Goal: Complete application form

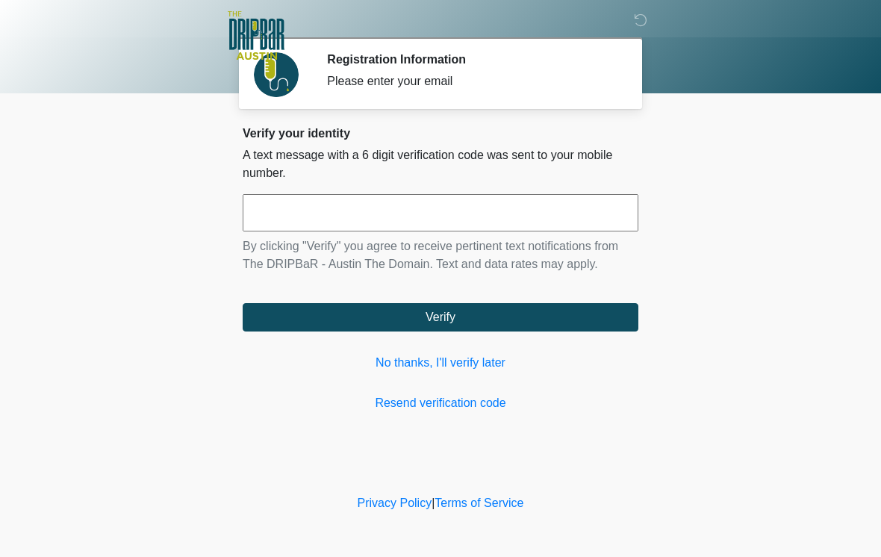
click at [472, 359] on link "No thanks, I'll verify later" at bounding box center [441, 363] width 396 height 18
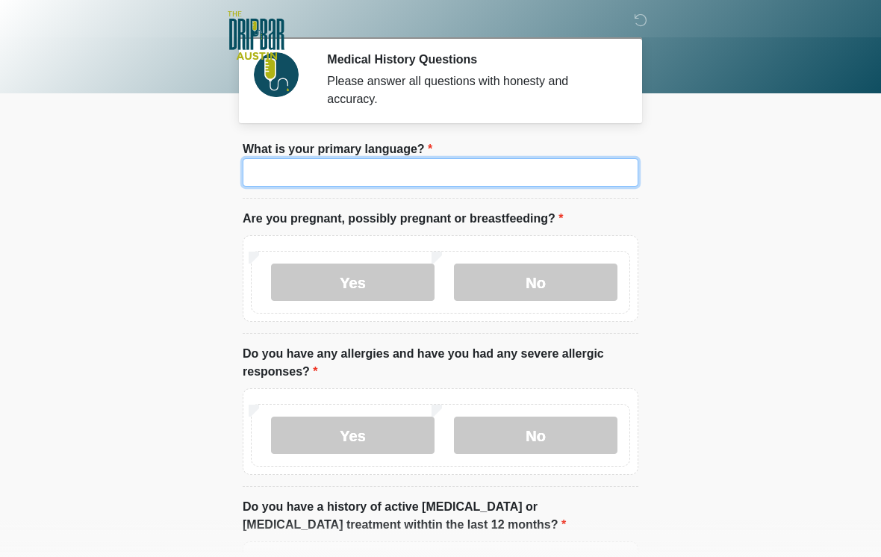
click at [377, 176] on input "What is your primary language?" at bounding box center [441, 172] width 396 height 28
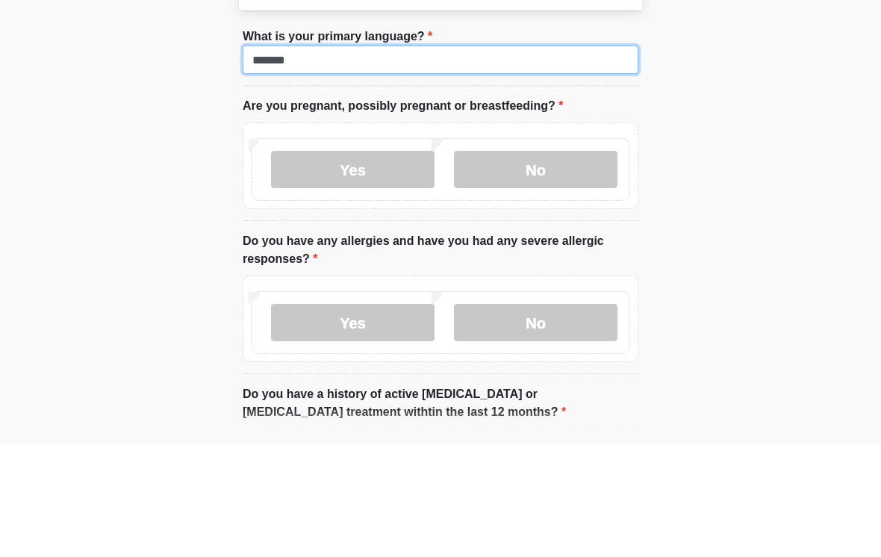
type input "*******"
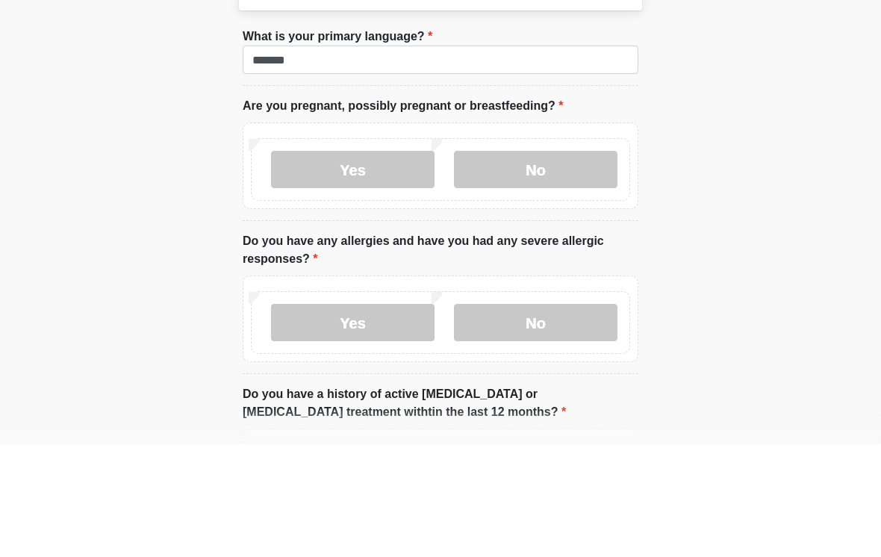
click at [555, 264] on label "No" at bounding box center [536, 282] width 164 height 37
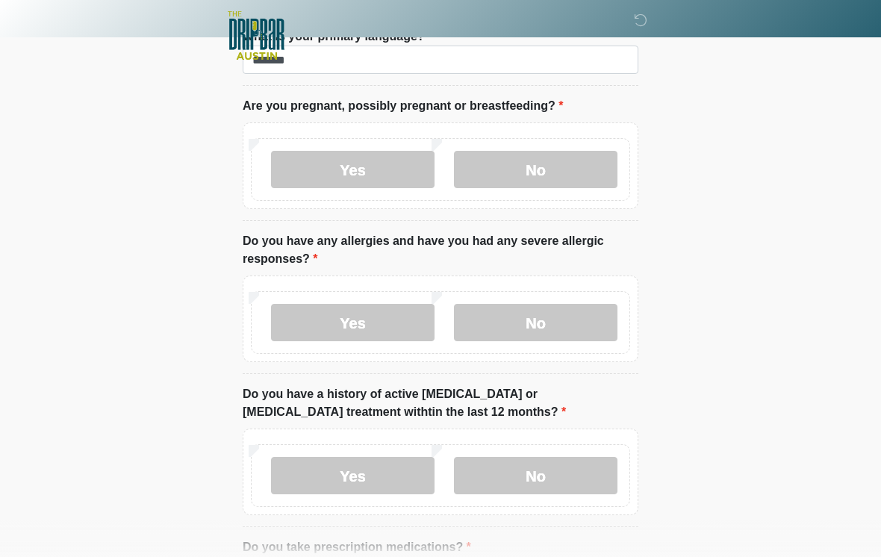
click at [553, 319] on label "No" at bounding box center [536, 322] width 164 height 37
click at [552, 470] on label "No" at bounding box center [536, 475] width 164 height 37
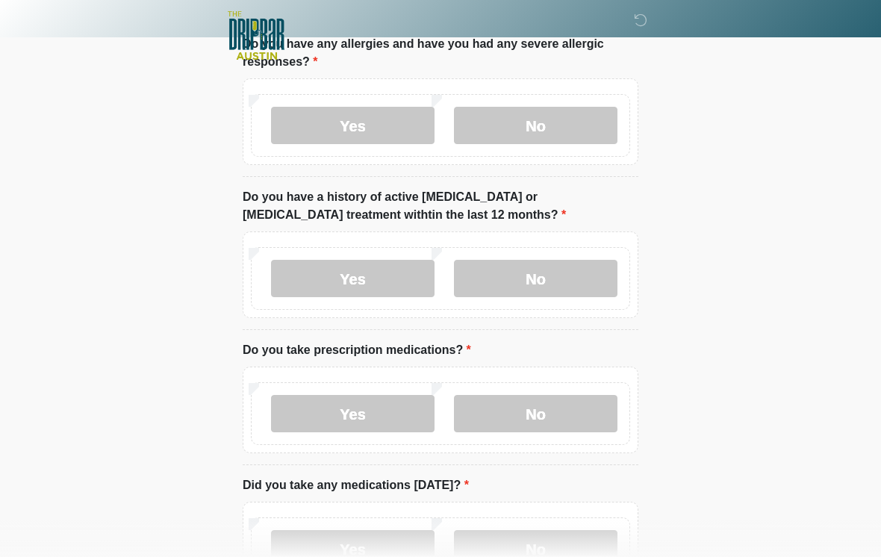
scroll to position [430, 0]
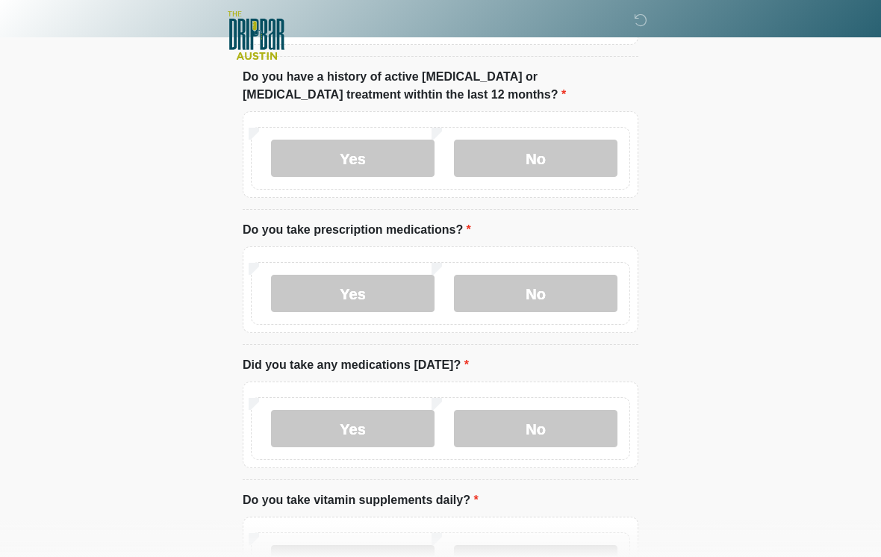
click at [559, 290] on label "No" at bounding box center [536, 293] width 164 height 37
click at [564, 423] on label "No" at bounding box center [536, 428] width 164 height 37
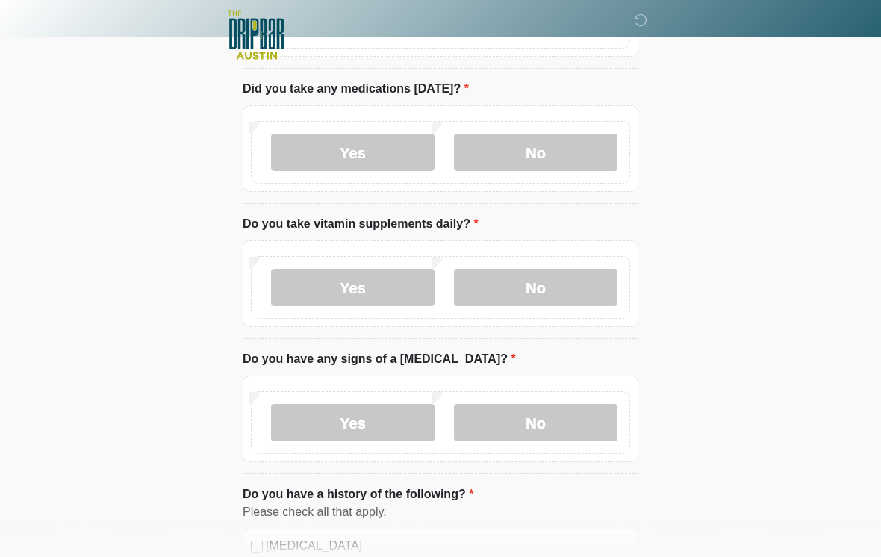
click at [554, 286] on label "No" at bounding box center [536, 288] width 164 height 37
click at [537, 421] on label "No" at bounding box center [536, 422] width 164 height 37
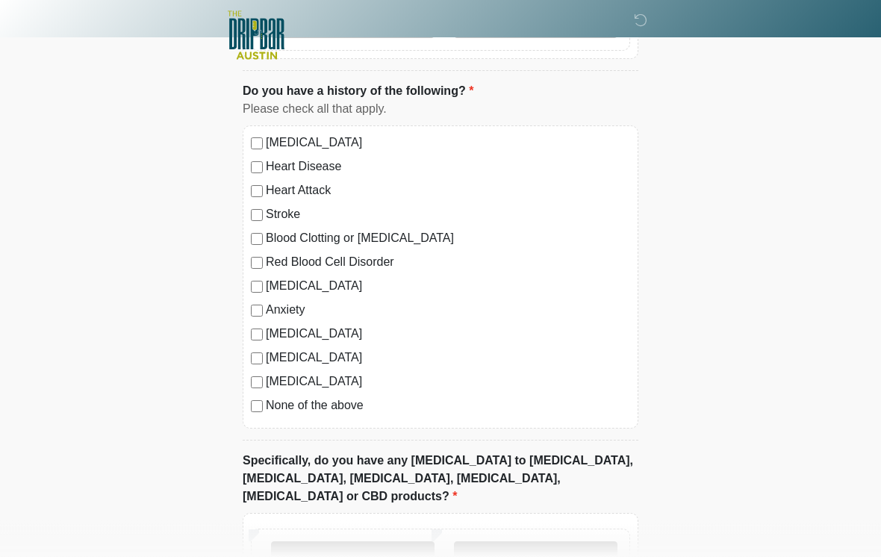
scroll to position [1113, 0]
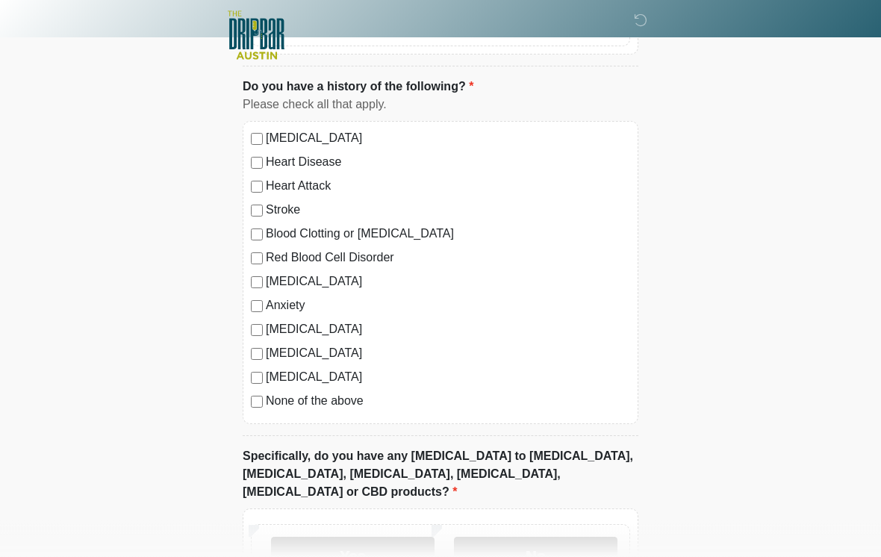
click at [568, 538] on label "No" at bounding box center [536, 556] width 164 height 37
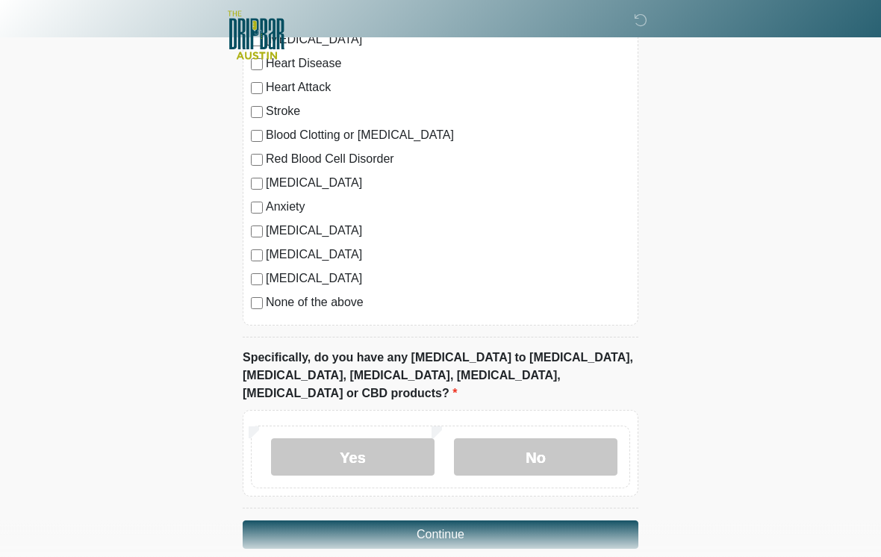
scroll to position [1240, 0]
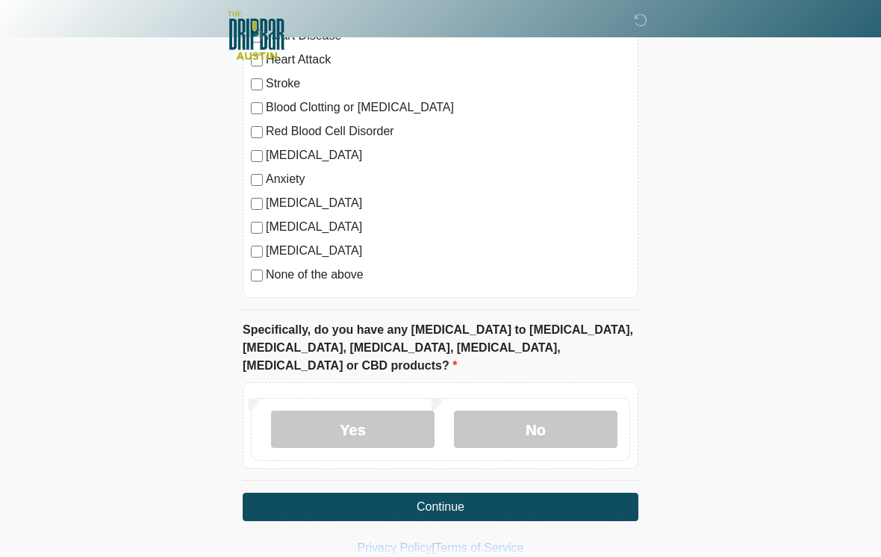
click at [461, 493] on button "Continue" at bounding box center [441, 507] width 396 height 28
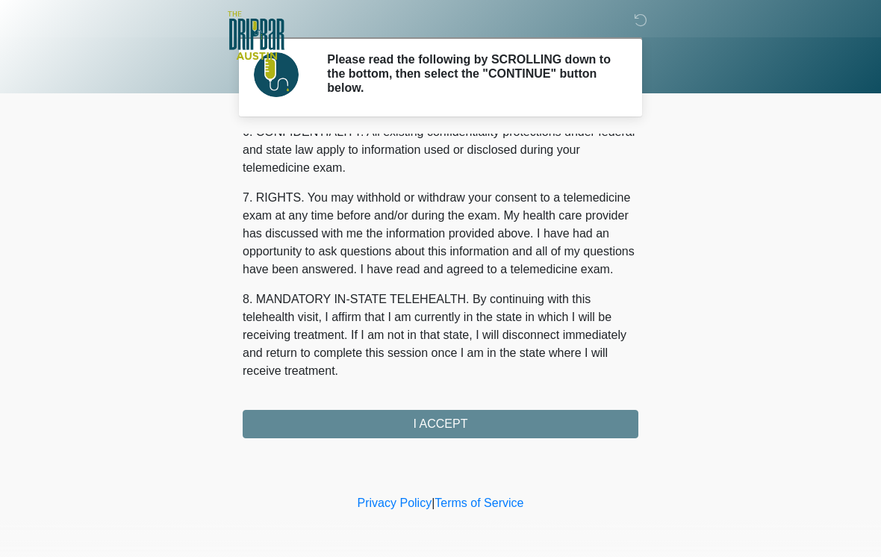
scroll to position [626, 0]
click at [485, 417] on button "I ACCEPT" at bounding box center [441, 424] width 396 height 28
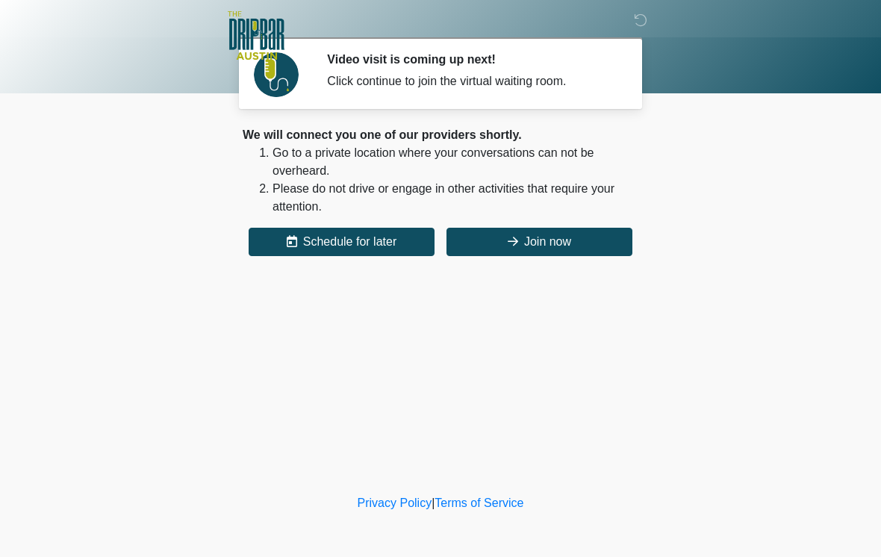
click at [611, 240] on button "Join now" at bounding box center [540, 242] width 186 height 28
click at [570, 235] on button "Join now" at bounding box center [540, 242] width 186 height 28
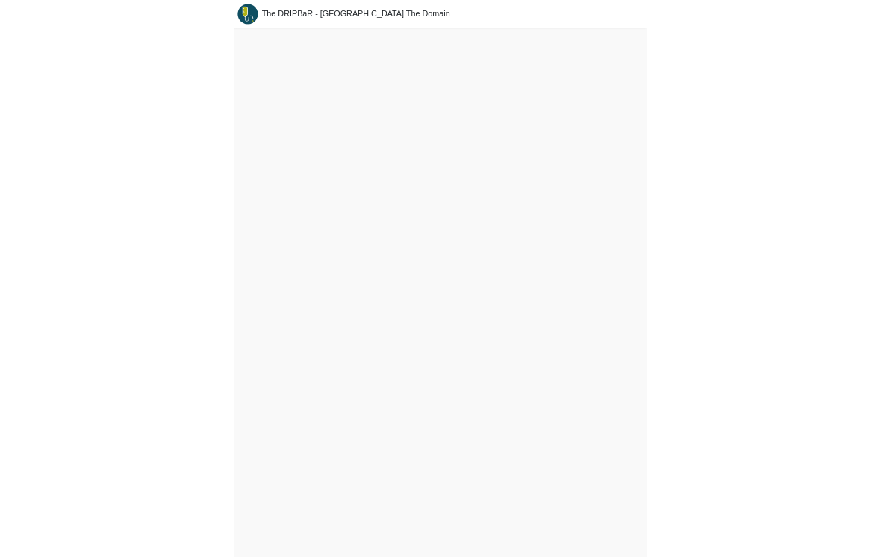
scroll to position [23, 0]
